Goal: Find contact information: Find contact information

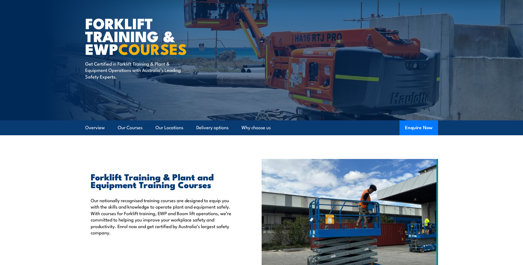
scroll to position [28, 0]
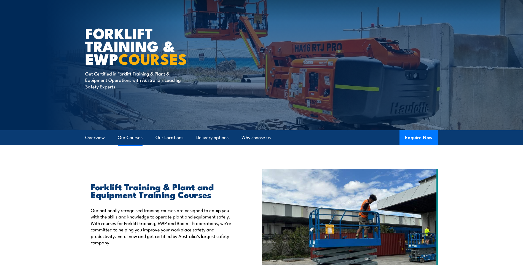
click at [124, 141] on link "Our Courses" at bounding box center [130, 138] width 25 height 15
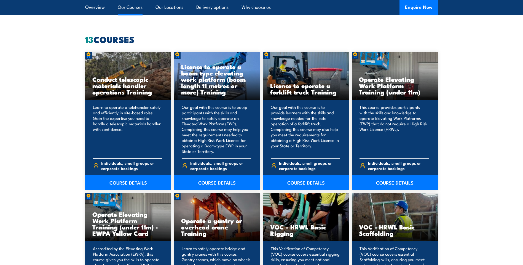
scroll to position [419, 0]
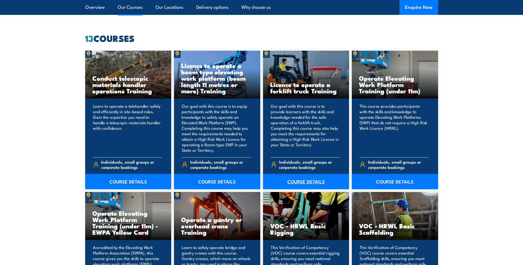
click at [294, 184] on link "COURSE DETAILS" at bounding box center [306, 181] width 86 height 15
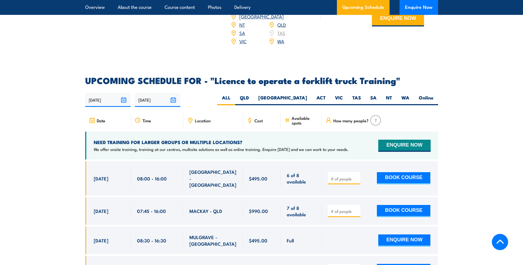
scroll to position [938, 0]
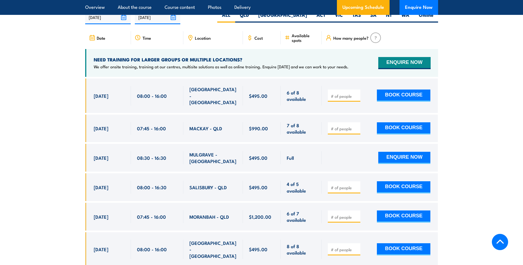
drag, startPoint x: 329, startPoint y: 119, endPoint x: 334, endPoint y: 115, distance: 6.2
click at [332, 122] on div at bounding box center [344, 128] width 33 height 12
click at [334, 126] on input "number" at bounding box center [345, 129] width 28 height 6
drag, startPoint x: 269, startPoint y: 145, endPoint x: 245, endPoint y: 143, distance: 23.8
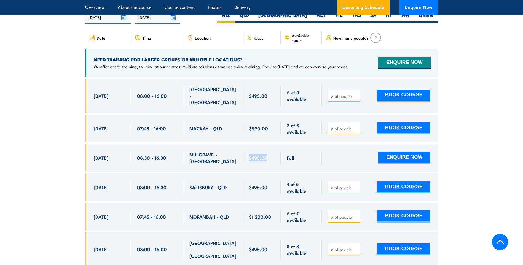
click at [245, 144] on div "$495.00" at bounding box center [262, 158] width 38 height 28
drag, startPoint x: 245, startPoint y: 143, endPoint x: 251, endPoint y: 152, distance: 11.3
click at [251, 152] on div "$495.00" at bounding box center [262, 158] width 38 height 28
drag, startPoint x: 275, startPoint y: 146, endPoint x: 247, endPoint y: 140, distance: 27.9
click at [247, 144] on div "$495.00" at bounding box center [262, 158] width 38 height 28
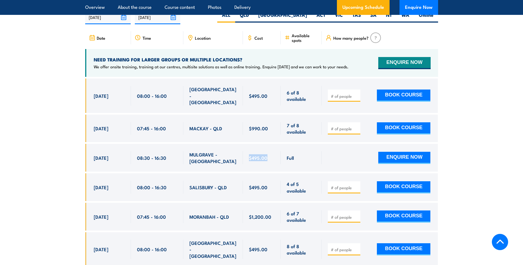
drag, startPoint x: 247, startPoint y: 140, endPoint x: 252, endPoint y: 143, distance: 5.2
click at [252, 155] on span "$495.00" at bounding box center [258, 158] width 18 height 6
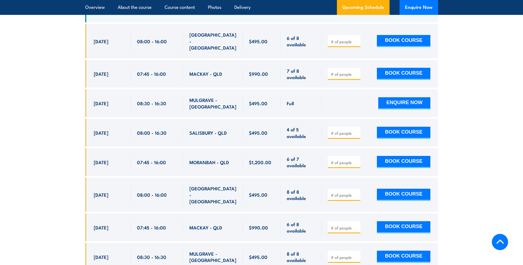
scroll to position [993, 0]
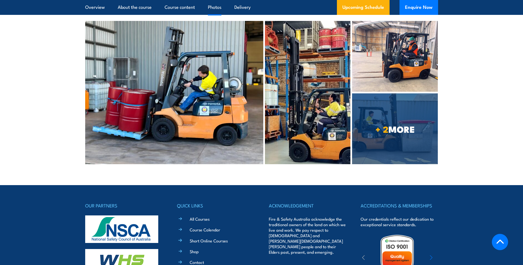
scroll to position [2172, 0]
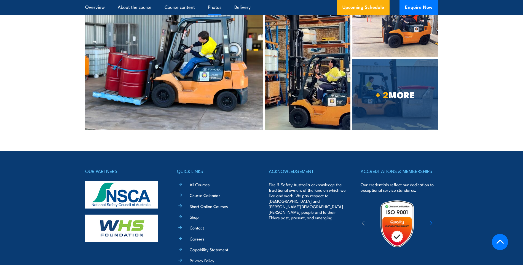
click at [193, 225] on link "Contact" at bounding box center [197, 228] width 14 height 6
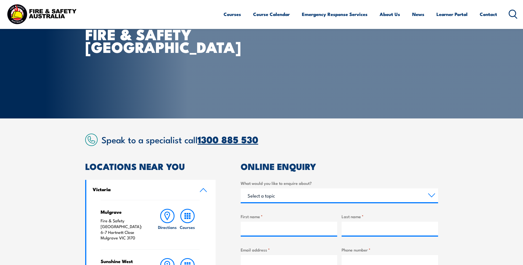
scroll to position [110, 0]
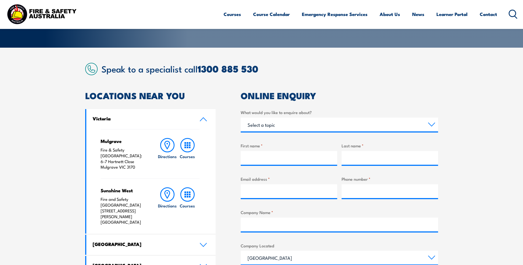
drag, startPoint x: 134, startPoint y: 162, endPoint x: 91, endPoint y: 145, distance: 46.6
click at [91, 145] on div "Mulgrave Fire & Safety [GEOGRAPHIC_DATA]: [STREET_ADDRESS][PERSON_NAME] Directi…" at bounding box center [151, 181] width 130 height 105
copy p "Fire & Safety [GEOGRAPHIC_DATA]: [STREET_ADDRESS][PERSON_NAME]"
click at [376, 94] on h2 "ONLINE ENQUIRY" at bounding box center [340, 96] width 198 height 8
drag, startPoint x: 0, startPoint y: 1, endPoint x: 7, endPoint y: 78, distance: 77.3
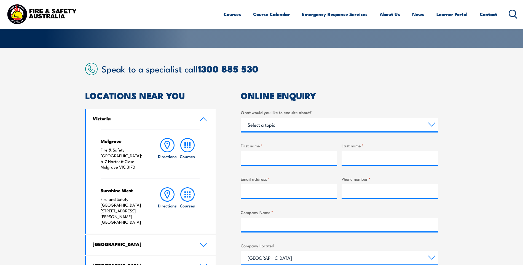
click at [6, 82] on section "Speak to a specialist call 1300 885 530 LOCATIONS NEAR YOU Victoria Mulgrave Fi…" at bounding box center [261, 223] width 523 height 350
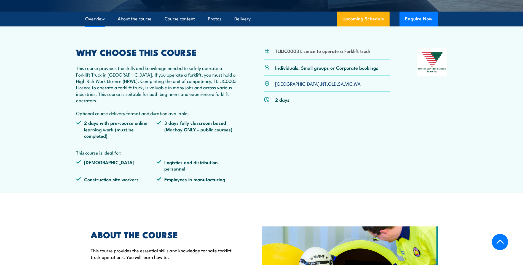
scroll to position [166, 0]
